Goal: Information Seeking & Learning: Understand process/instructions

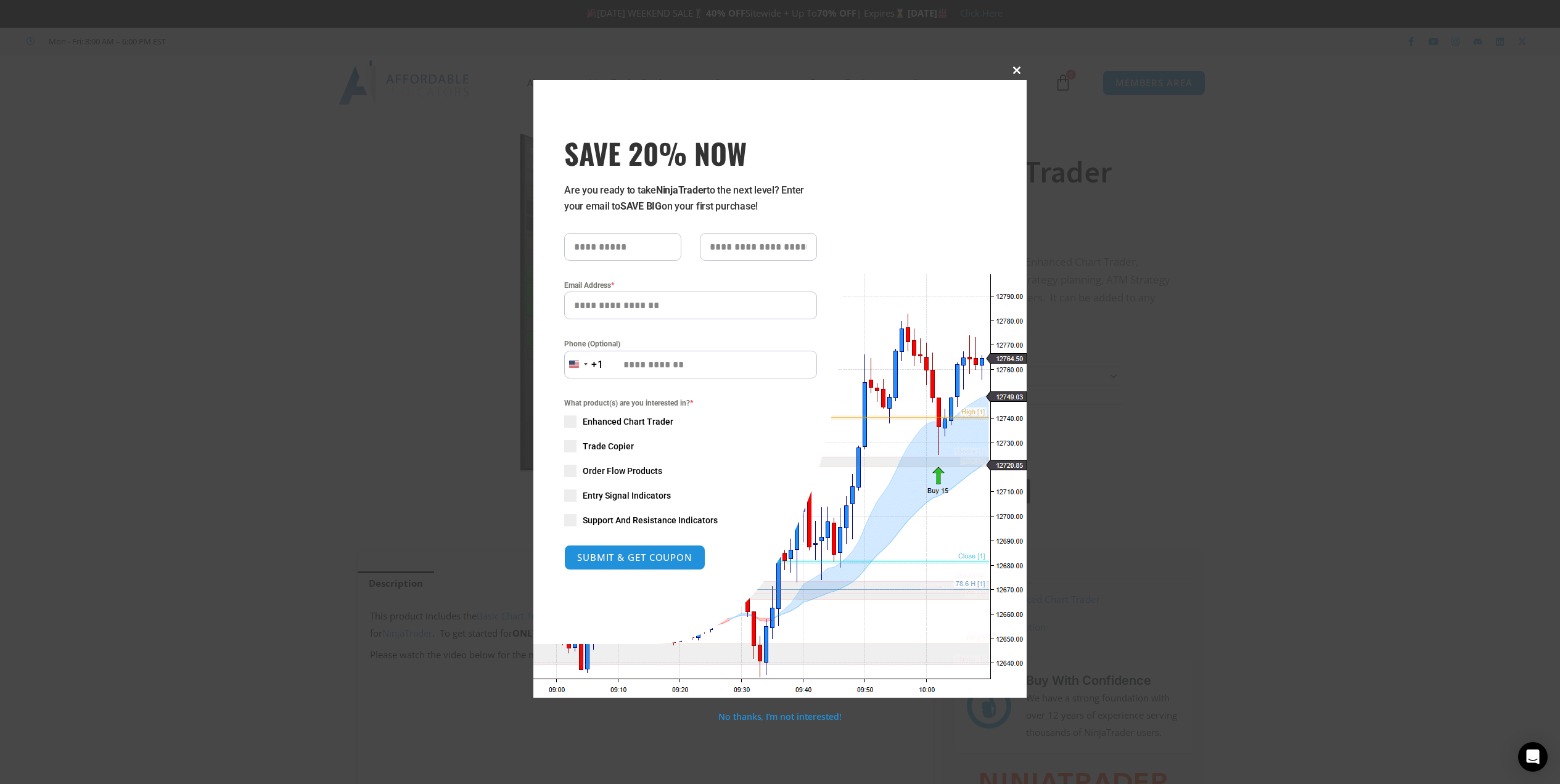
click at [1018, 71] on span at bounding box center [1016, 70] width 19 height 7
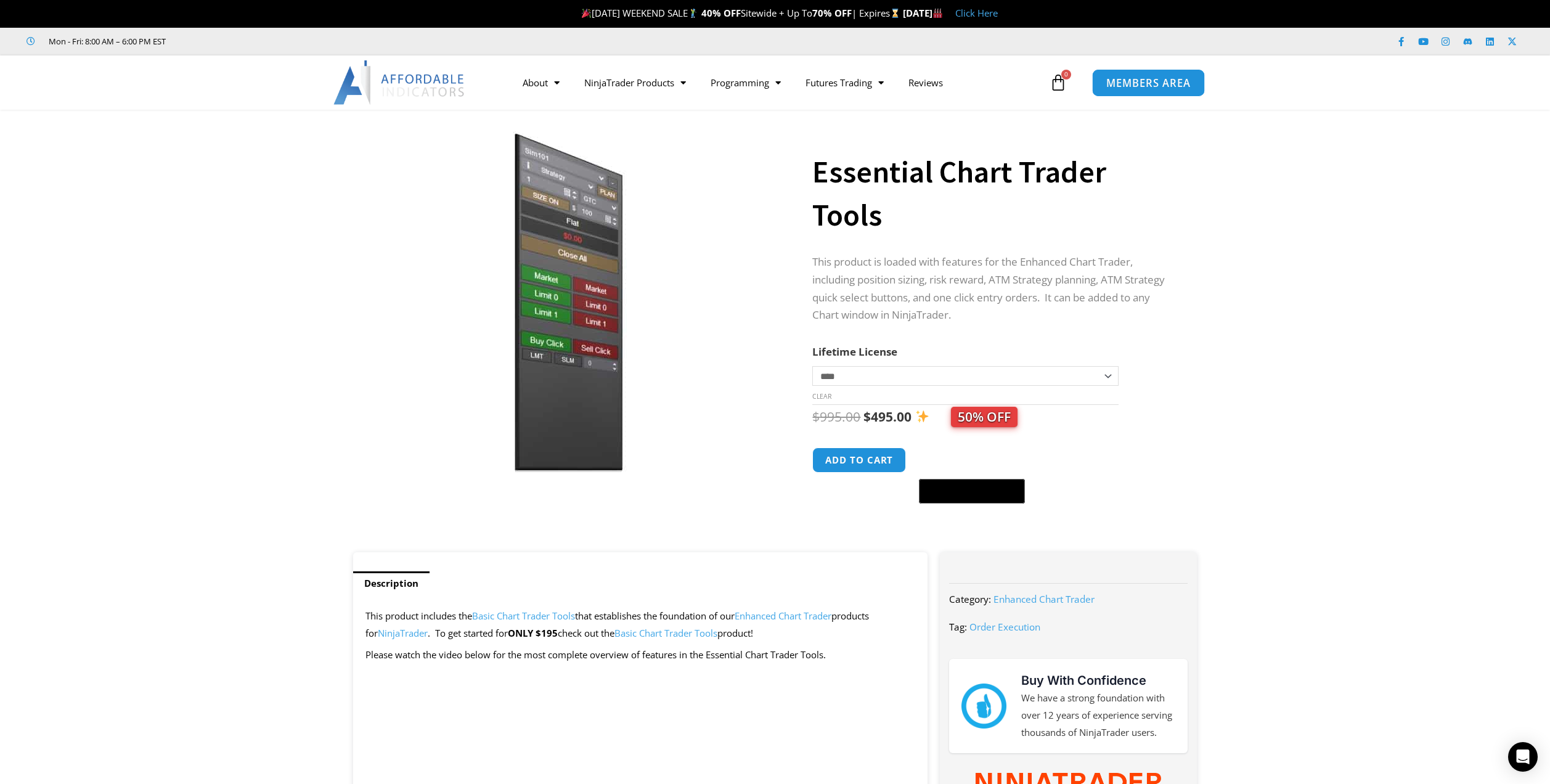
click at [1156, 86] on span "MEMBERS AREA" at bounding box center [1149, 83] width 84 height 11
click at [1163, 82] on span "MEMBERS AREA" at bounding box center [1149, 83] width 84 height 11
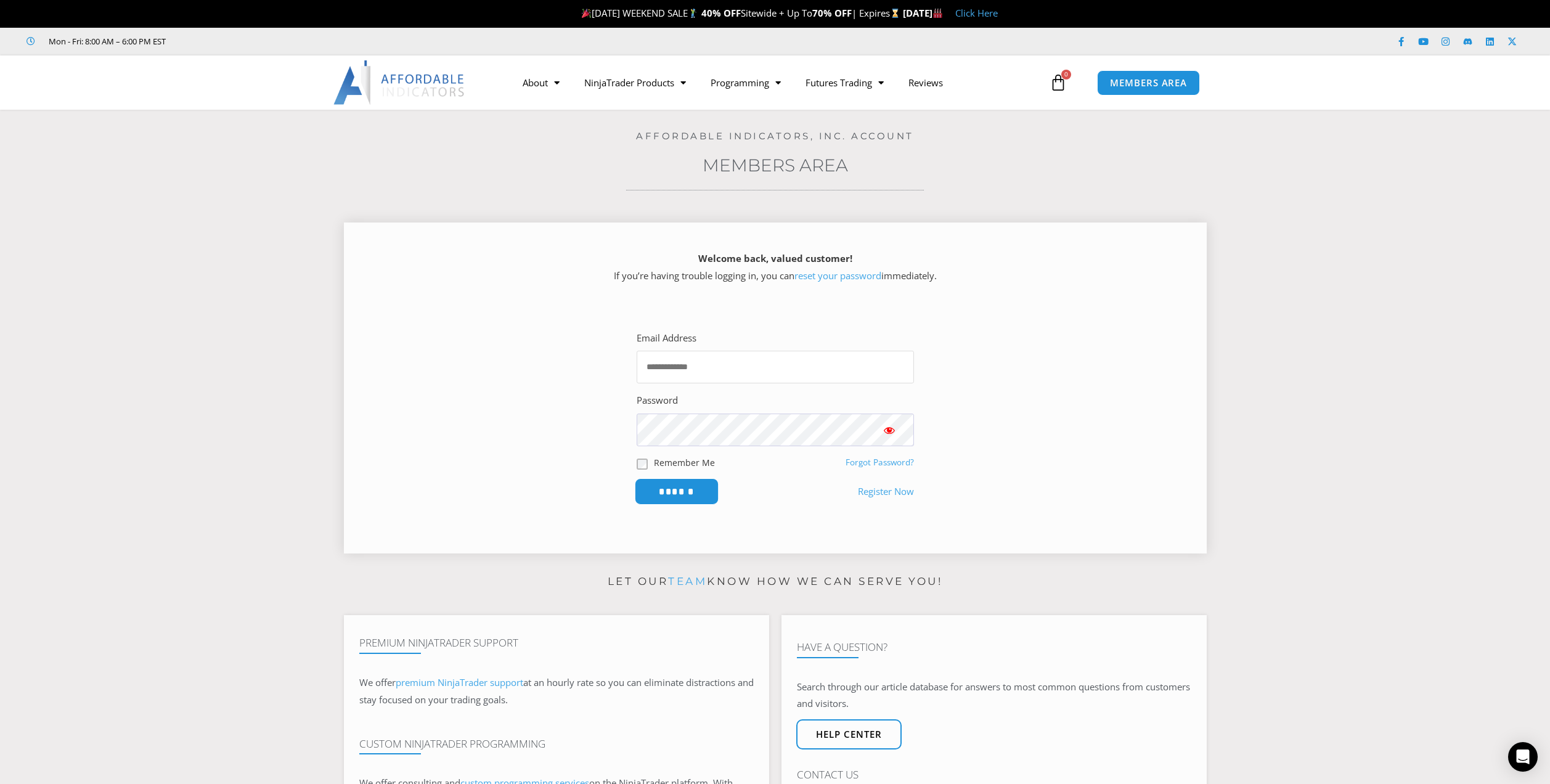
type input "**********"
click at [695, 487] on input "******" at bounding box center [676, 492] width 84 height 27
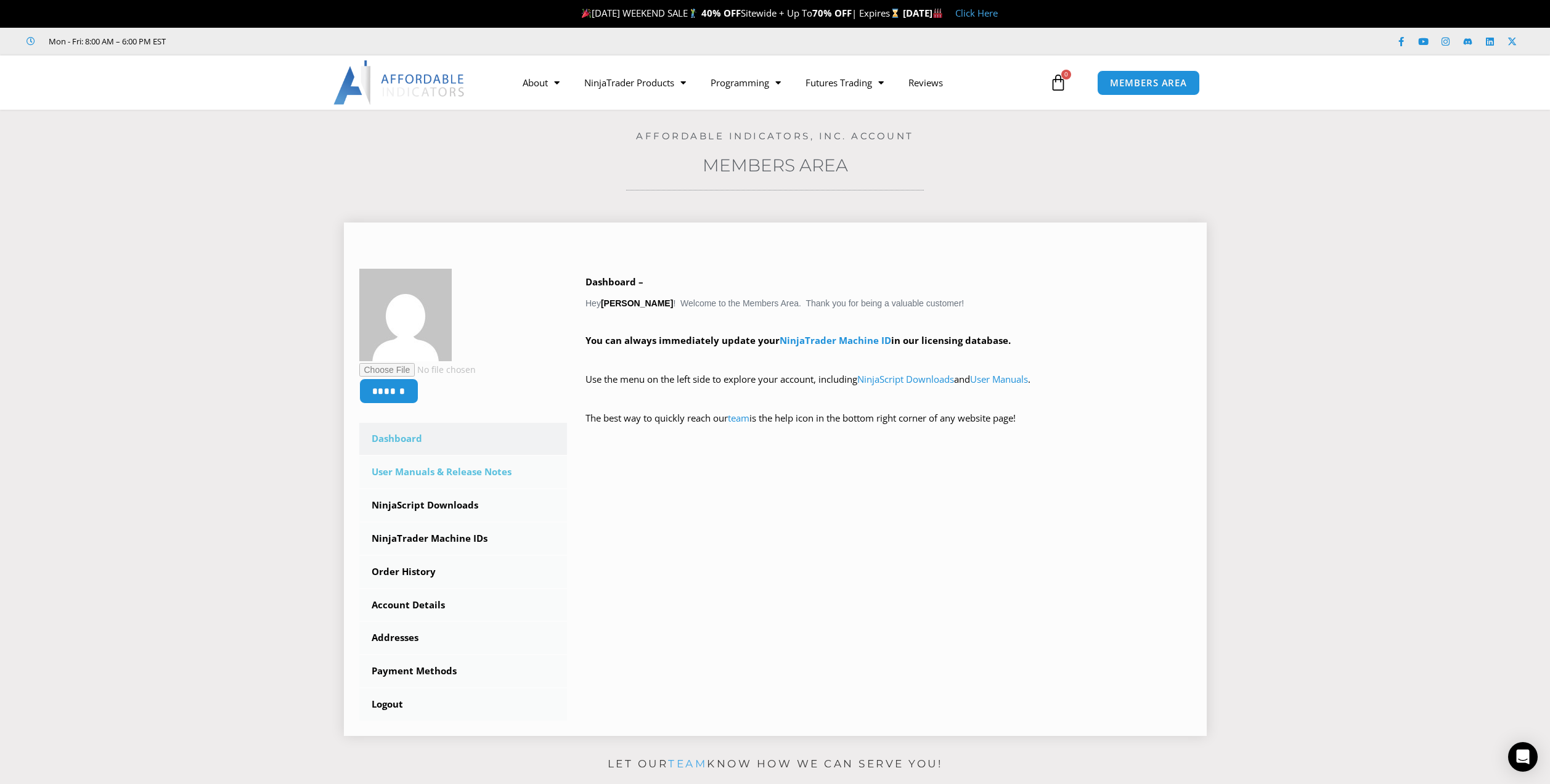
click at [444, 474] on link "User Manuals & Release Notes" at bounding box center [463, 472] width 208 height 32
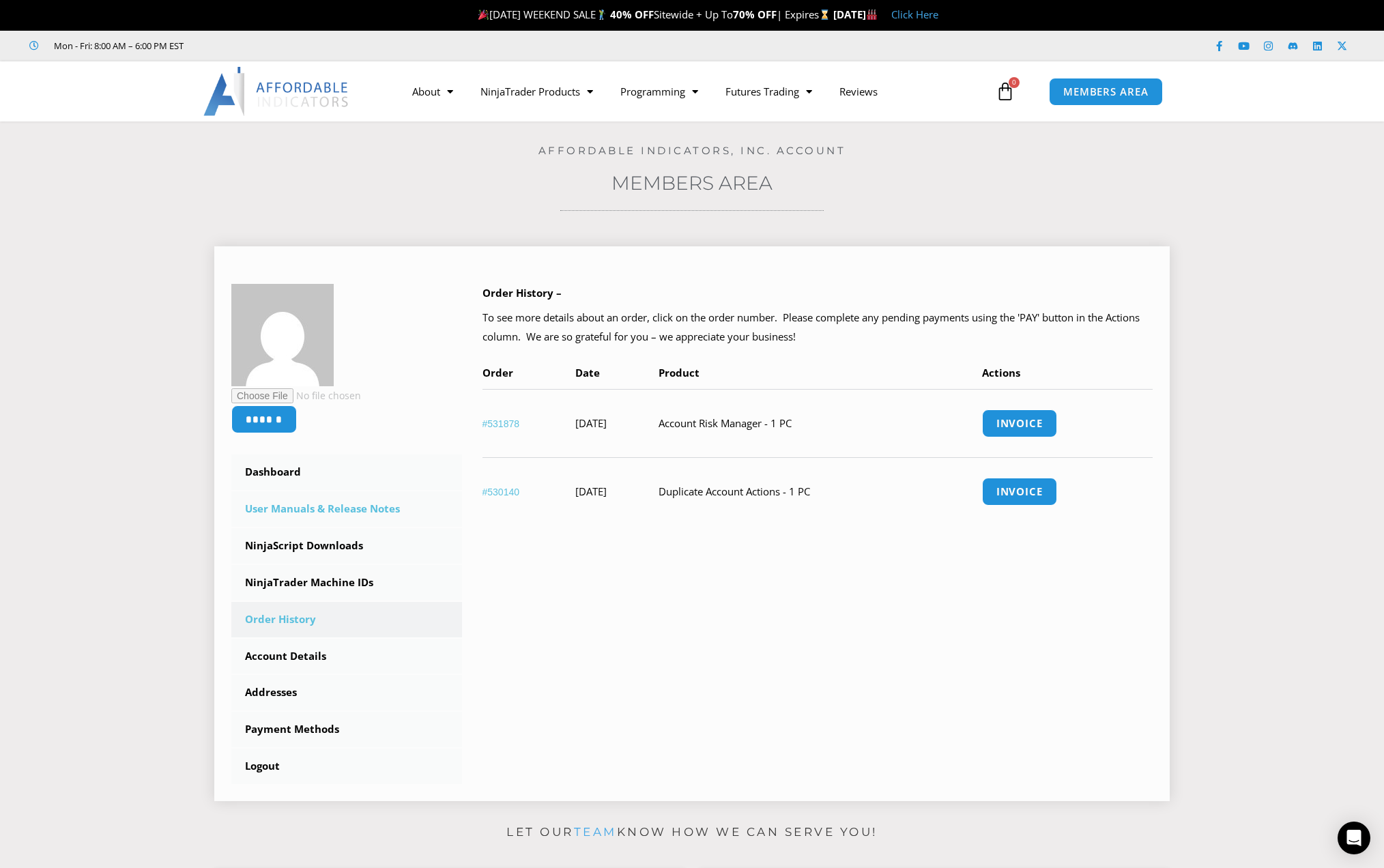
click at [298, 510] on link "User Manuals & Release Notes" at bounding box center [347, 509] width 231 height 36
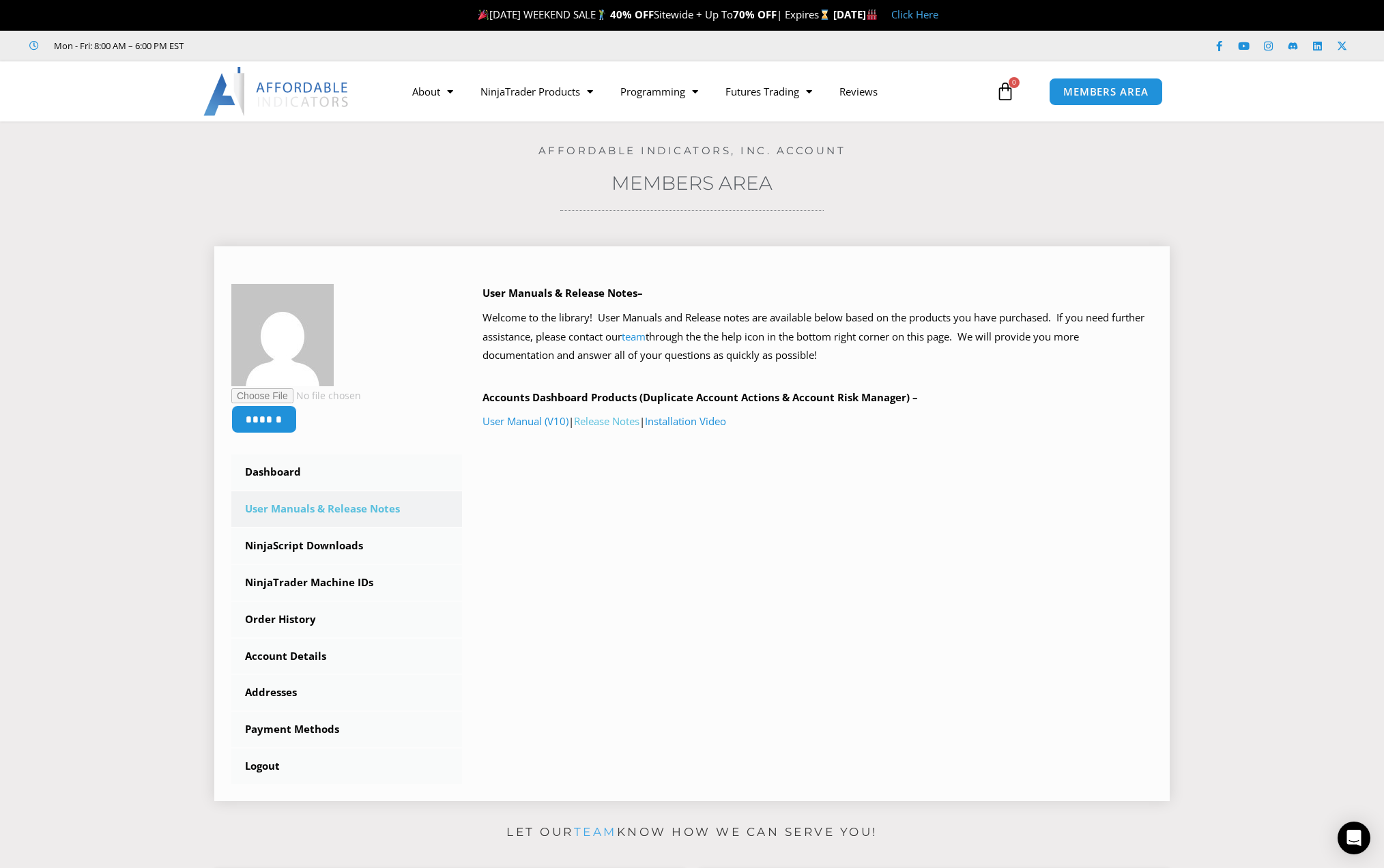
click at [628, 421] on link "Release Notes" at bounding box center [606, 421] width 65 height 13
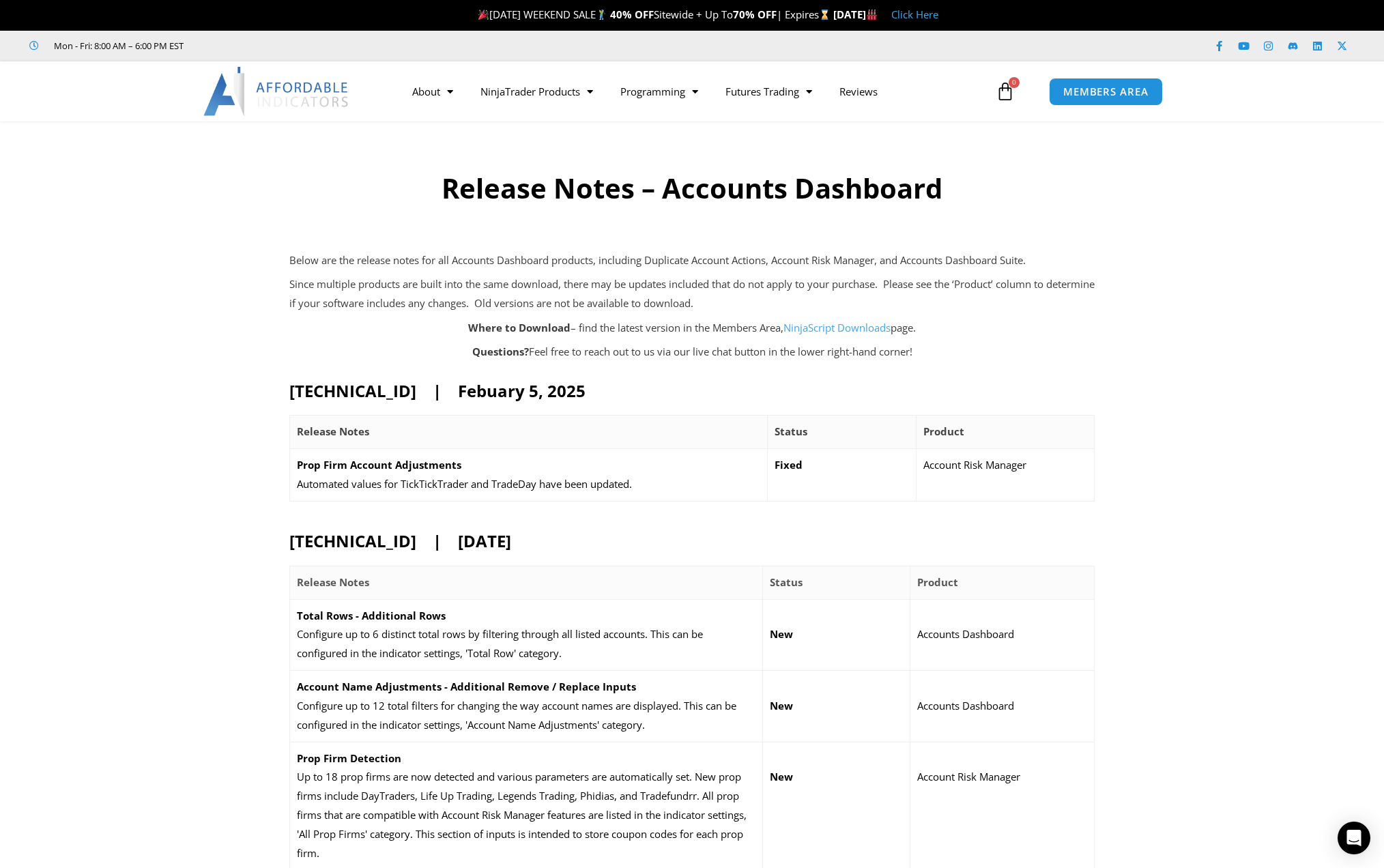
click at [590, 480] on p "Automated values for TickTickTrader and TradeDay have been updated." at bounding box center [528, 484] width 464 height 19
click at [591, 491] on p "Automated values for TickTickTrader and TradeDay have been updated." at bounding box center [528, 484] width 464 height 19
click at [591, 485] on p "Automated values for TickTickTrader and TradeDay have been updated." at bounding box center [528, 484] width 464 height 19
click at [545, 485] on p "Automated values for TickTickTrader and TradeDay have been updated." at bounding box center [528, 484] width 464 height 19
click at [825, 326] on link "NinjaScript Downloads" at bounding box center [837, 327] width 107 height 13
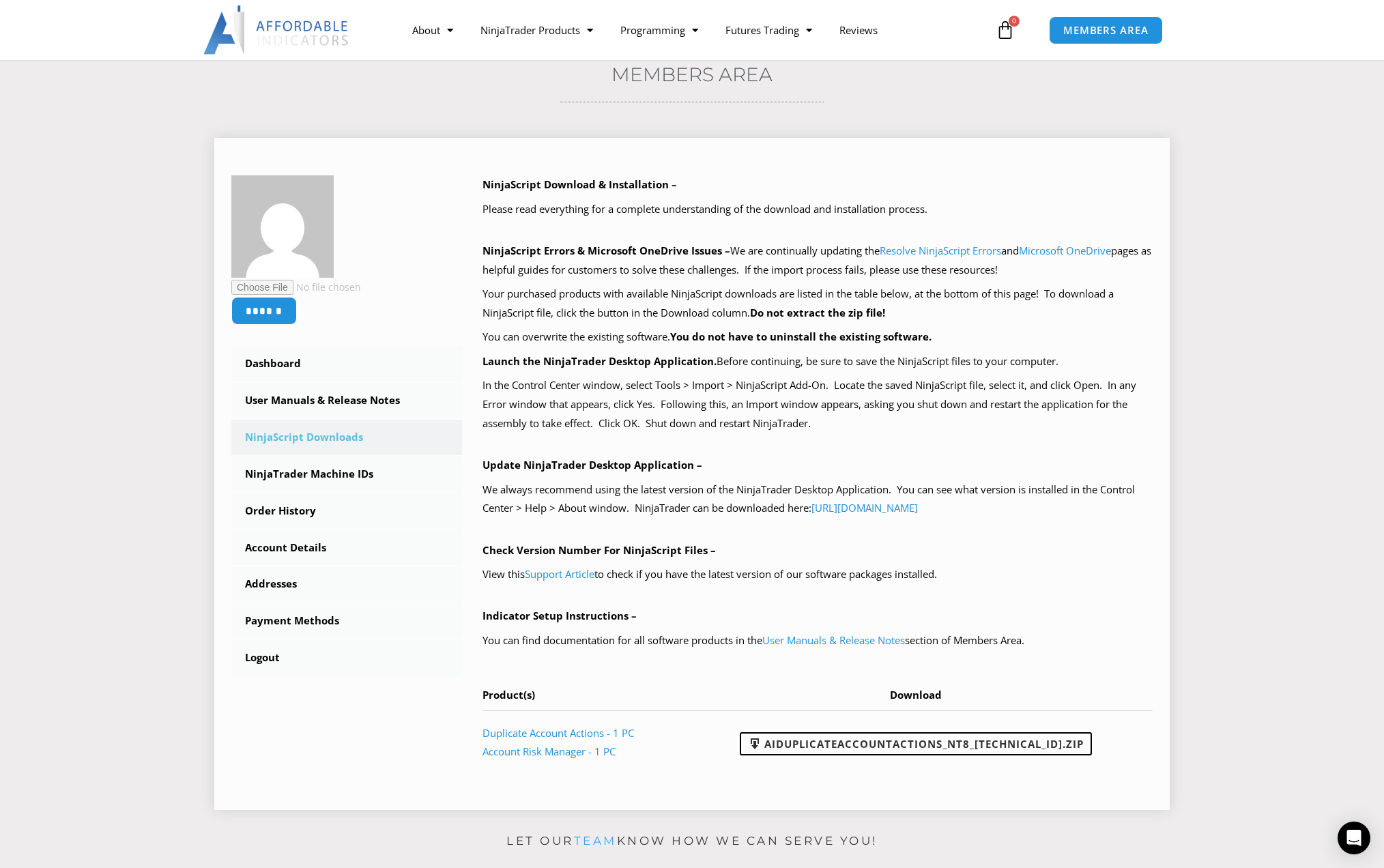
scroll to position [114, 0]
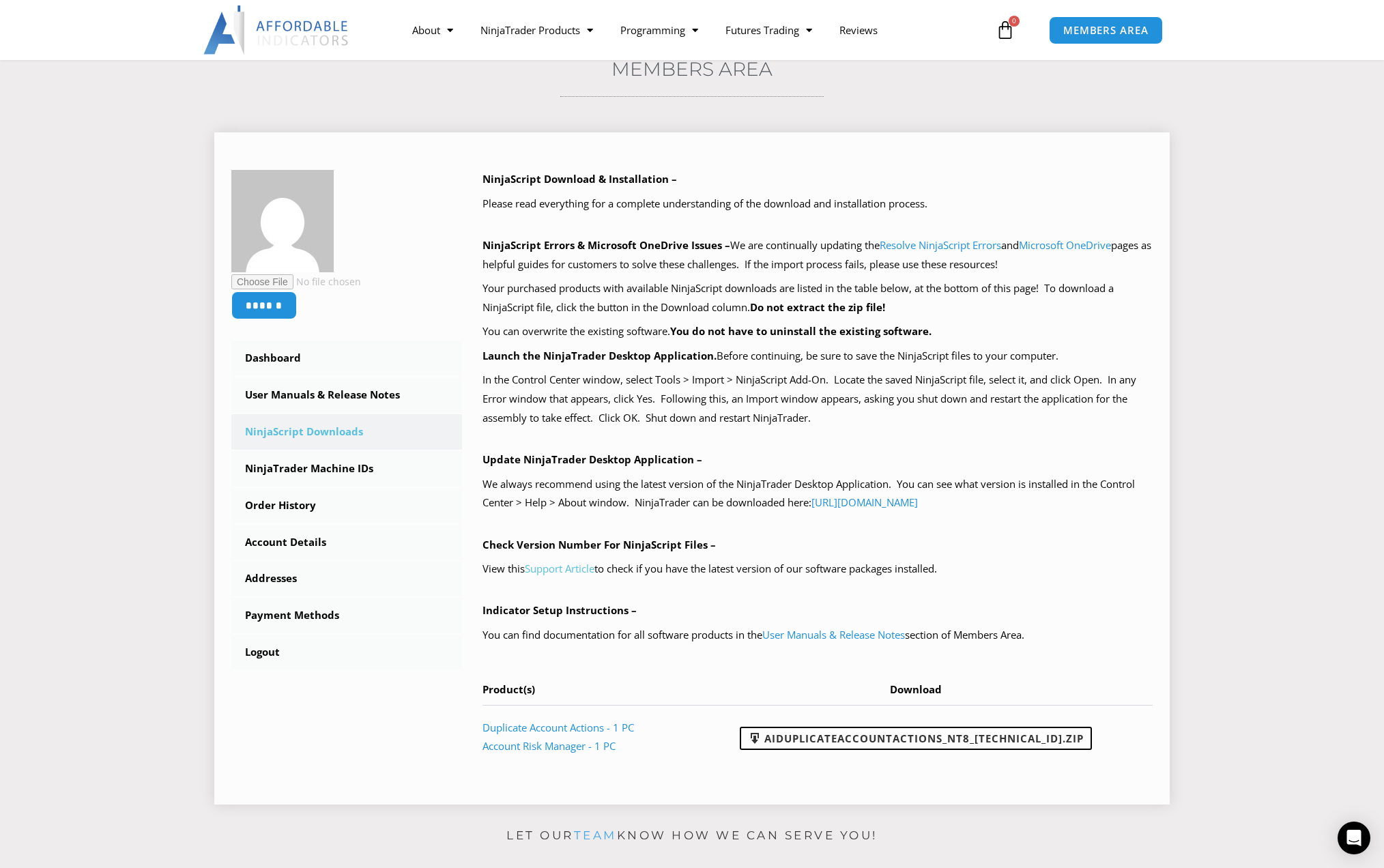
click at [576, 571] on link "Support Article" at bounding box center [560, 568] width 70 height 13
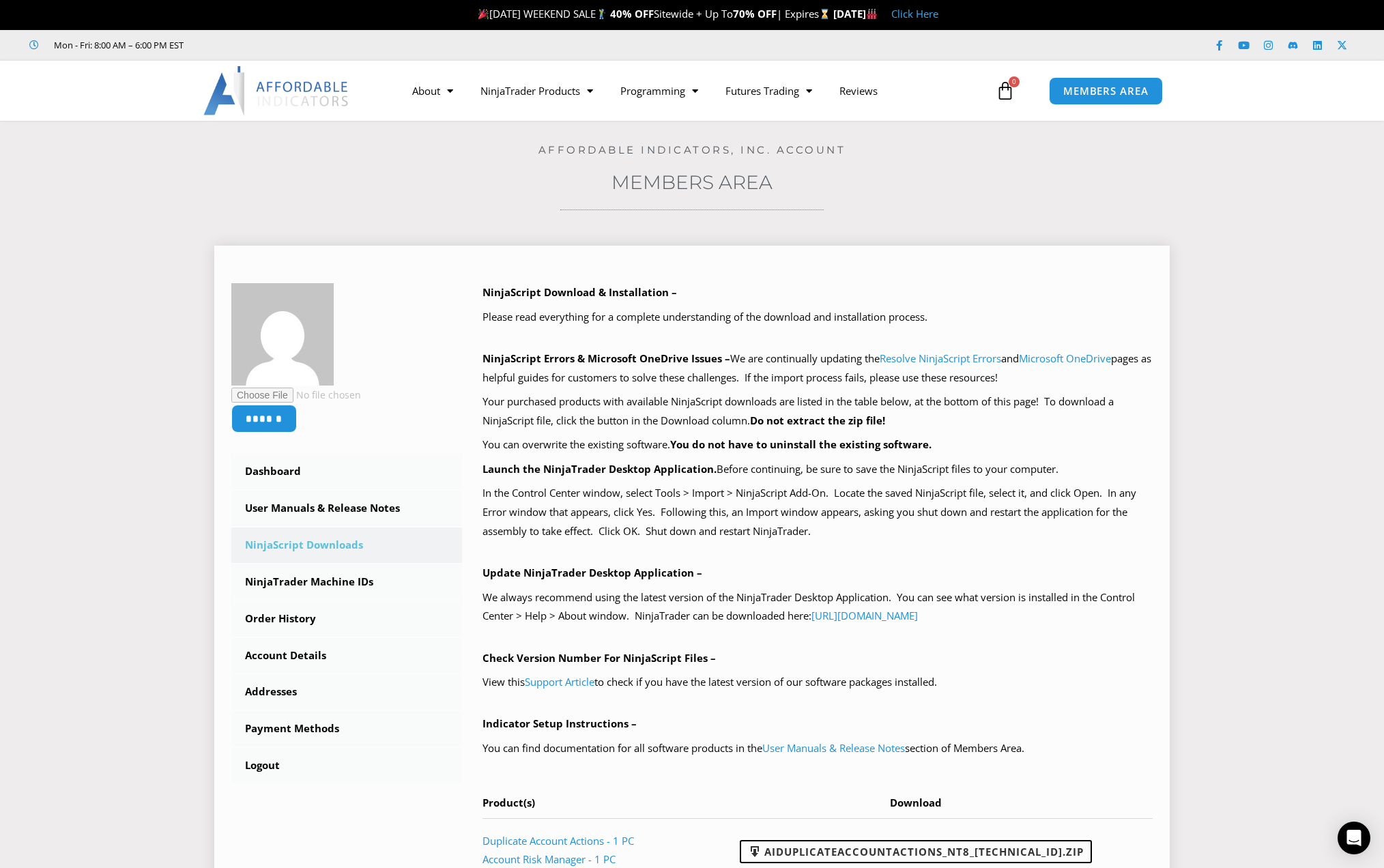
scroll to position [0, 0]
click at [928, 357] on link "Resolve NinjaScript Errors" at bounding box center [941, 359] width 122 height 13
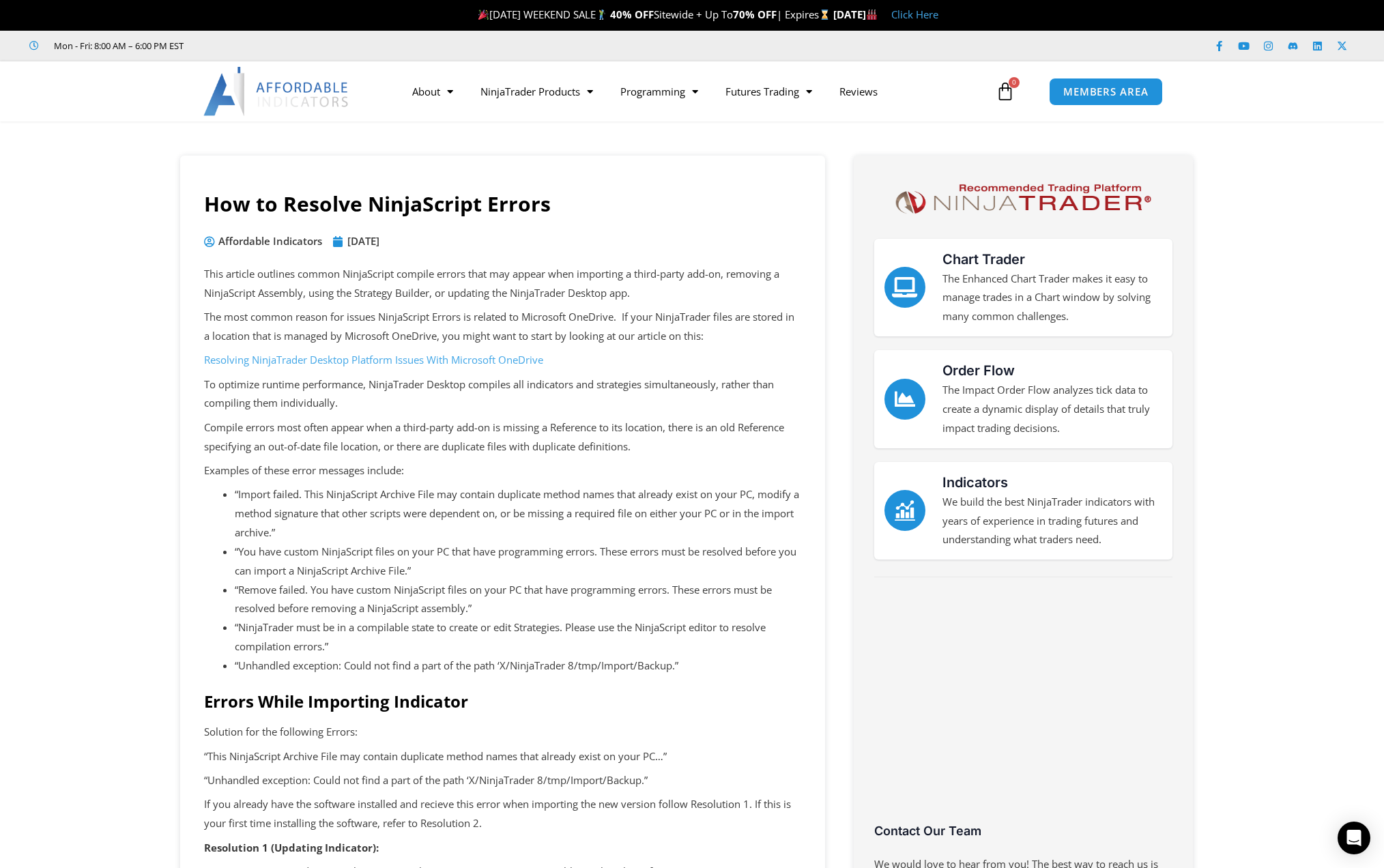
click at [665, 265] on p "This article outlines common NinjaScript compile errors that may appear when im…" at bounding box center [502, 284] width 597 height 39
